Goal: Task Accomplishment & Management: Manage account settings

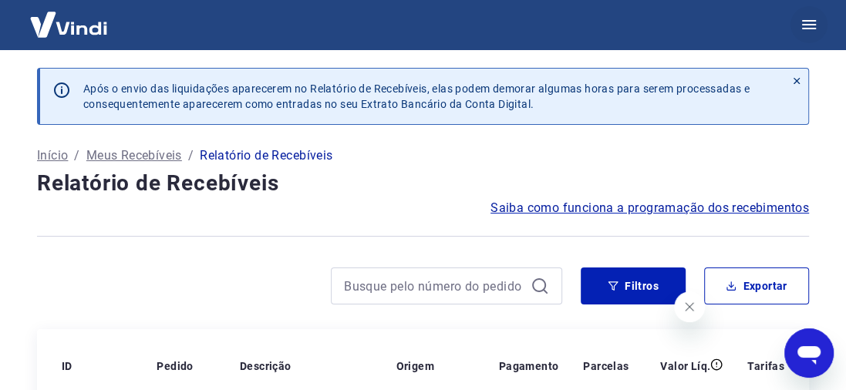
click at [802, 22] on icon "button" at bounding box center [809, 24] width 19 height 19
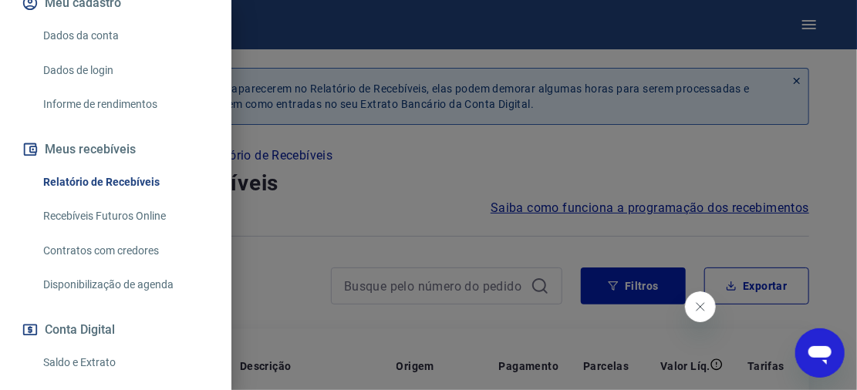
scroll to position [231, 0]
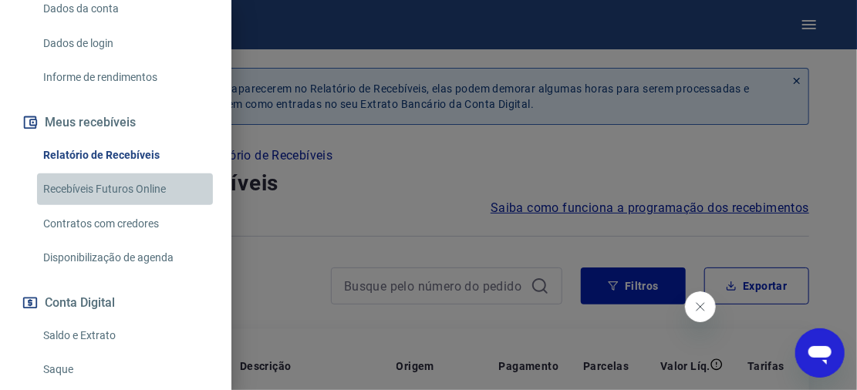
click at [133, 186] on link "Recebíveis Futuros Online" at bounding box center [125, 190] width 176 height 32
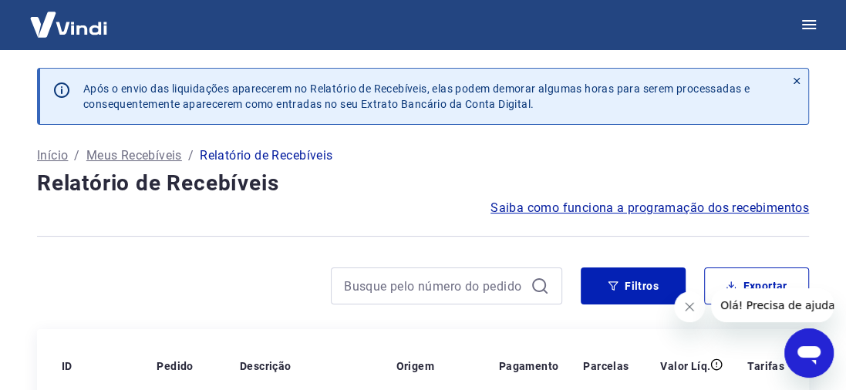
click at [108, 156] on p "Meus Recebíveis" at bounding box center [134, 156] width 96 height 19
click at [813, 23] on icon "button" at bounding box center [809, 24] width 19 height 19
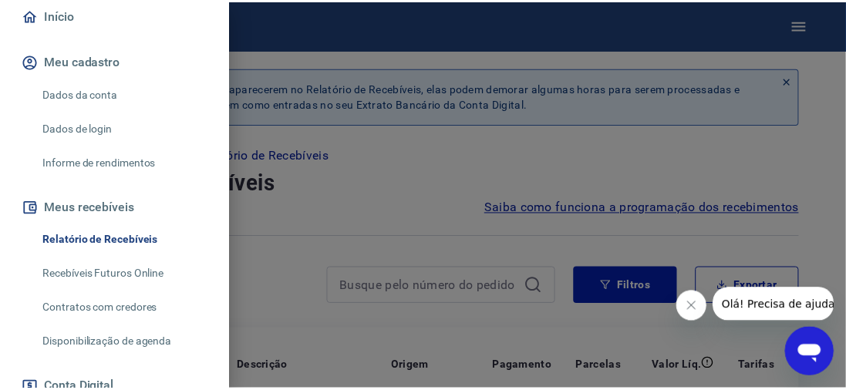
scroll to position [154, 0]
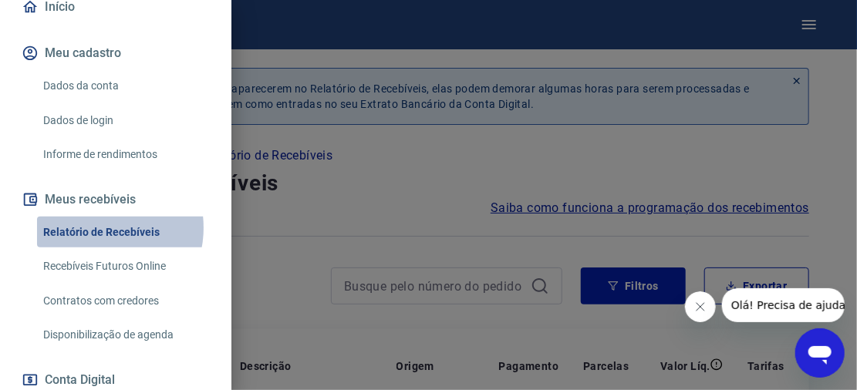
click at [98, 228] on link "Relatório de Recebíveis" at bounding box center [125, 233] width 176 height 32
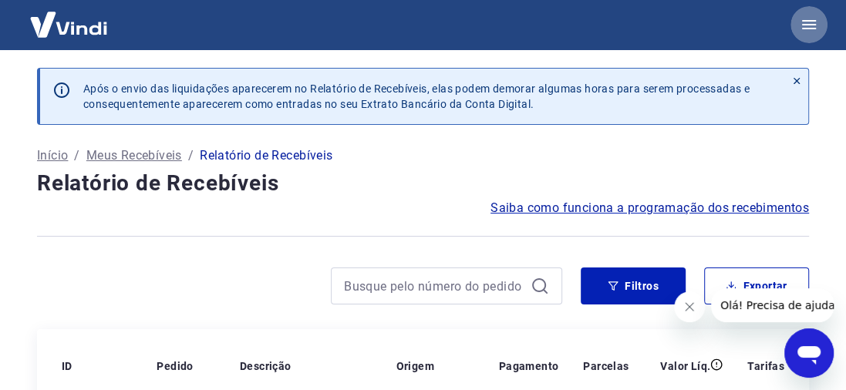
click at [806, 21] on icon "button" at bounding box center [809, 24] width 14 height 9
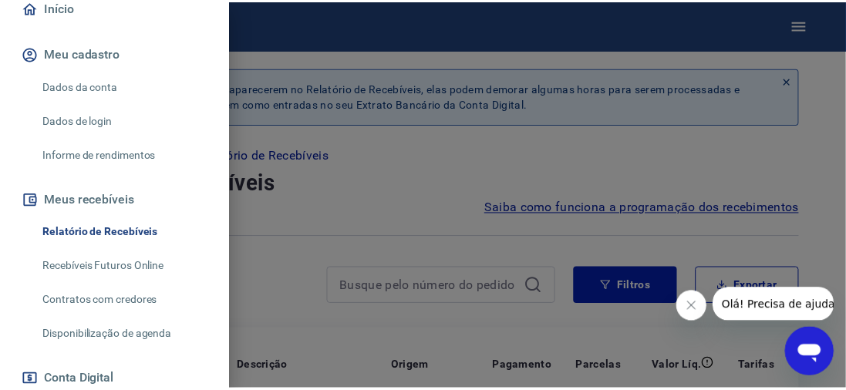
scroll to position [231, 0]
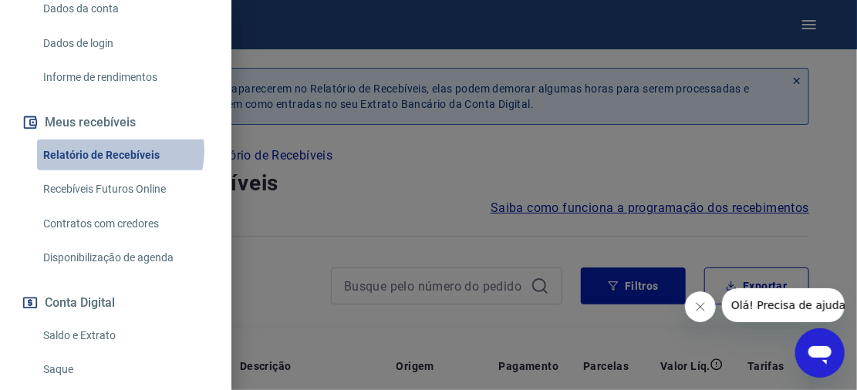
click at [115, 150] on link "Relatório de Recebíveis" at bounding box center [125, 156] width 176 height 32
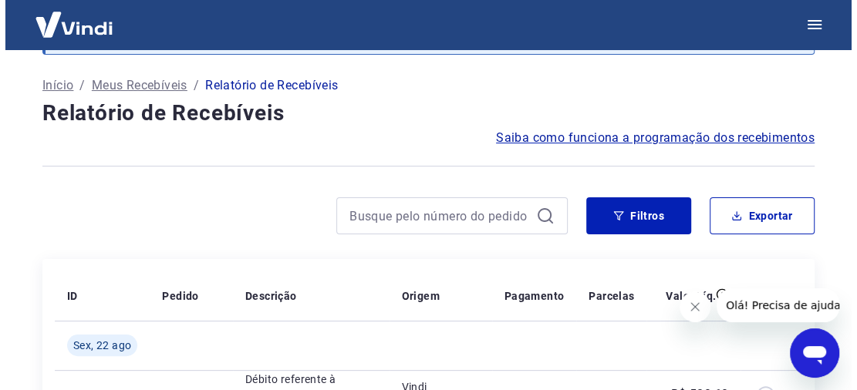
scroll to position [0, 0]
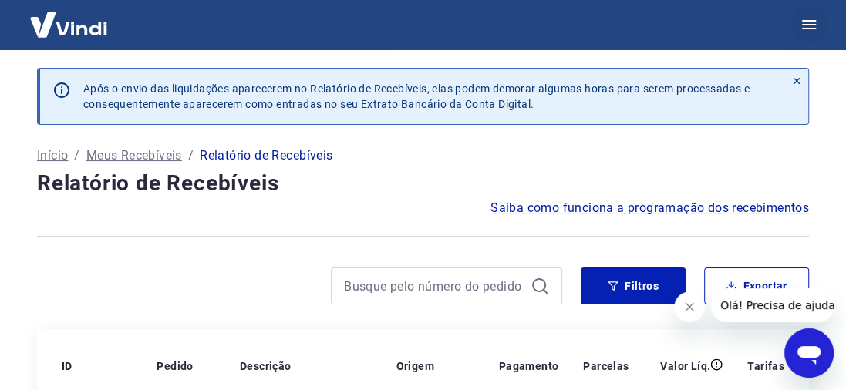
click at [812, 29] on icon "button" at bounding box center [809, 24] width 14 height 9
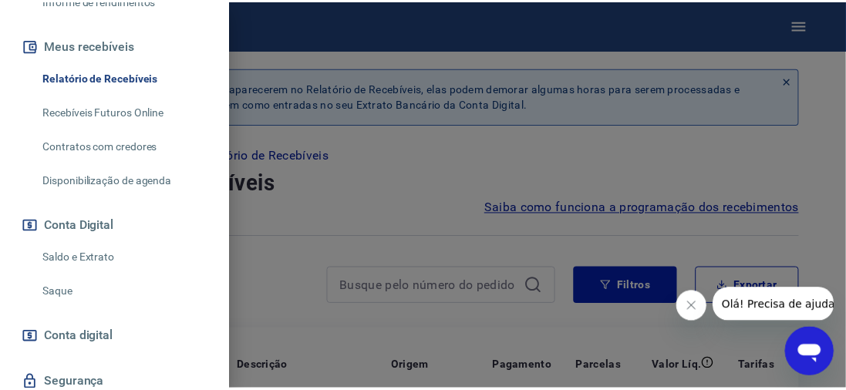
scroll to position [386, 0]
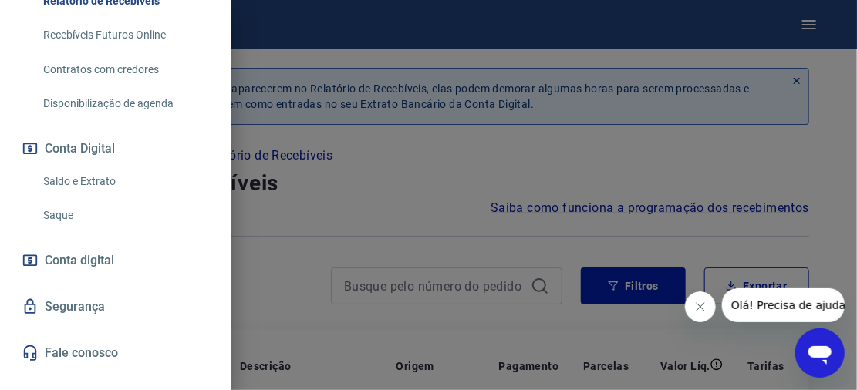
click at [82, 177] on link "Saldo e Extrato" at bounding box center [125, 182] width 176 height 32
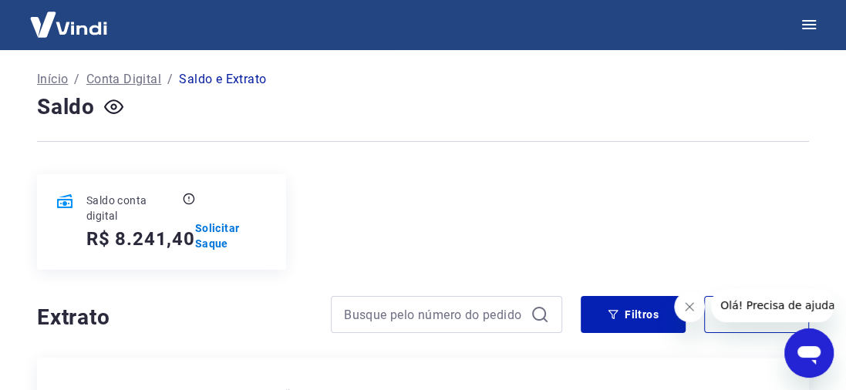
scroll to position [77, 0]
